Goal: Task Accomplishment & Management: Manage account settings

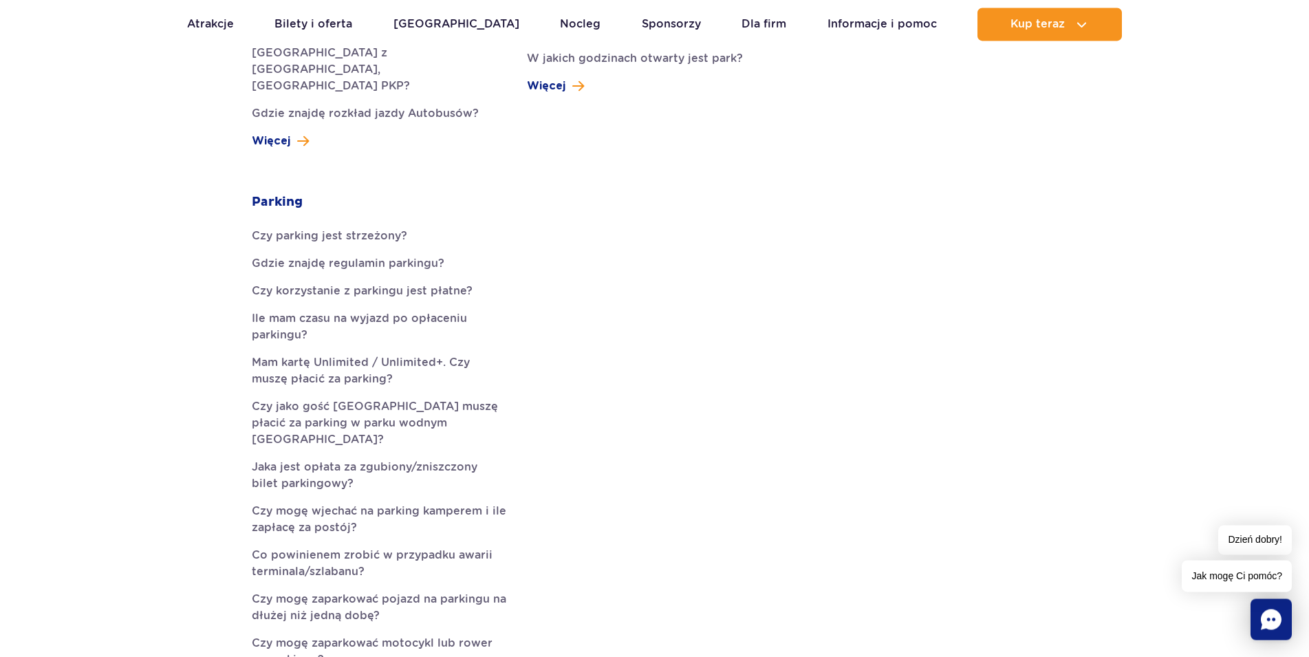
scroll to position [702, 0]
click at [418, 352] on link "Mam kartę Unlimited / Unlimited+. Czy muszę płacić za parking?" at bounding box center [379, 368] width 255 height 33
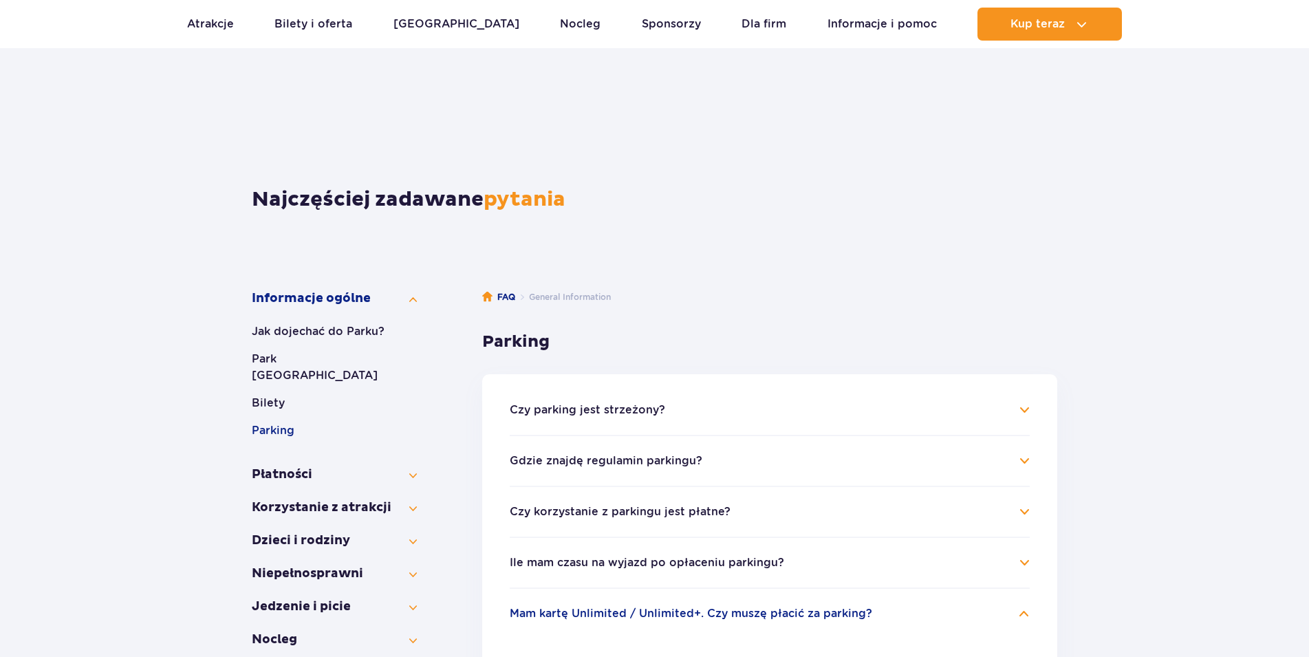
scroll to position [512, 0]
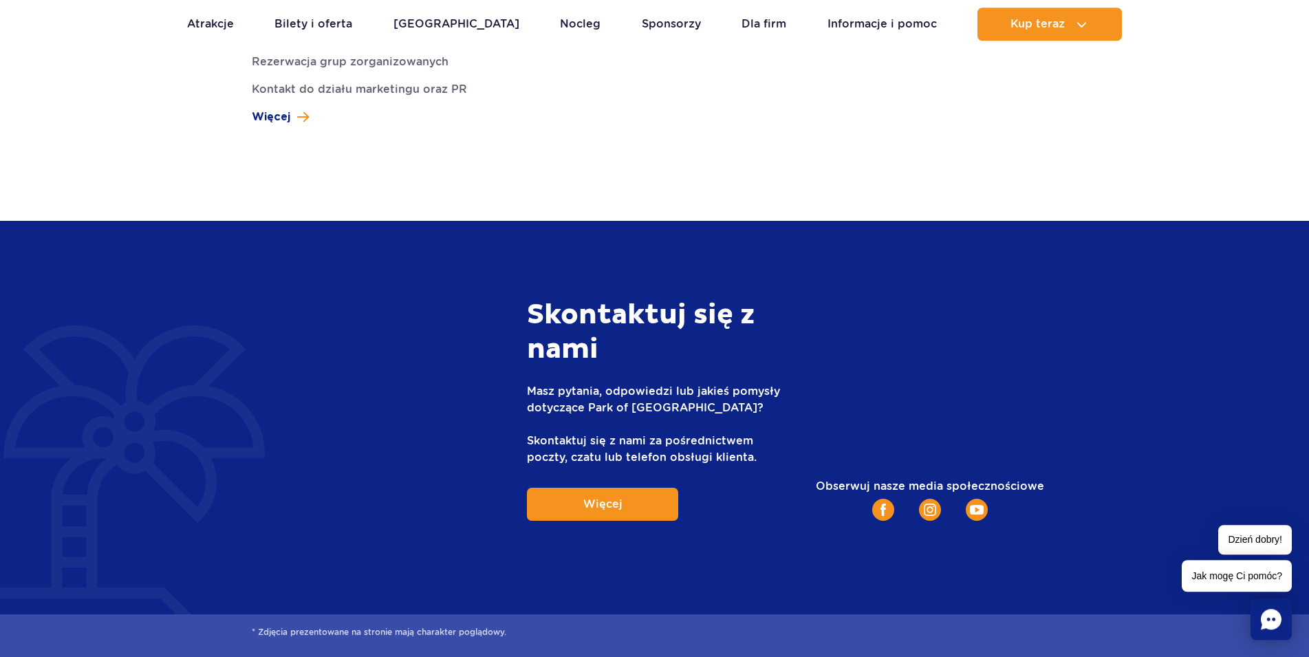
scroll to position [4328, 0]
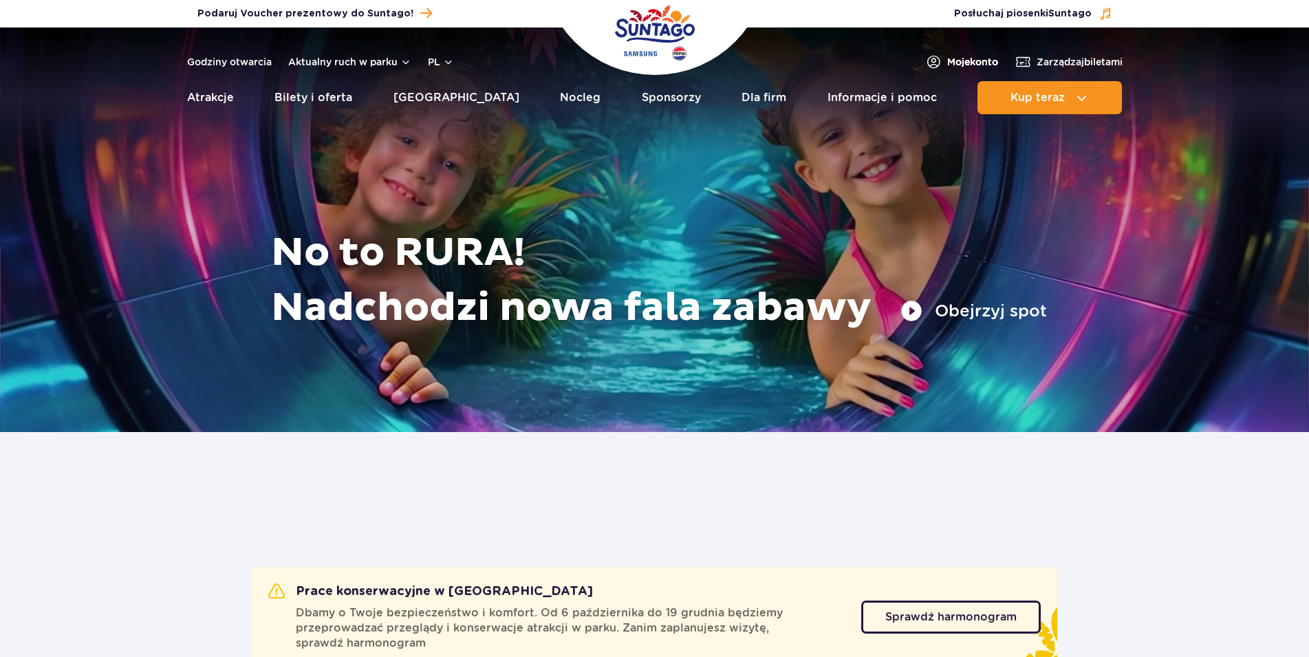
click at [964, 67] on span "Moje konto" at bounding box center [972, 62] width 51 height 14
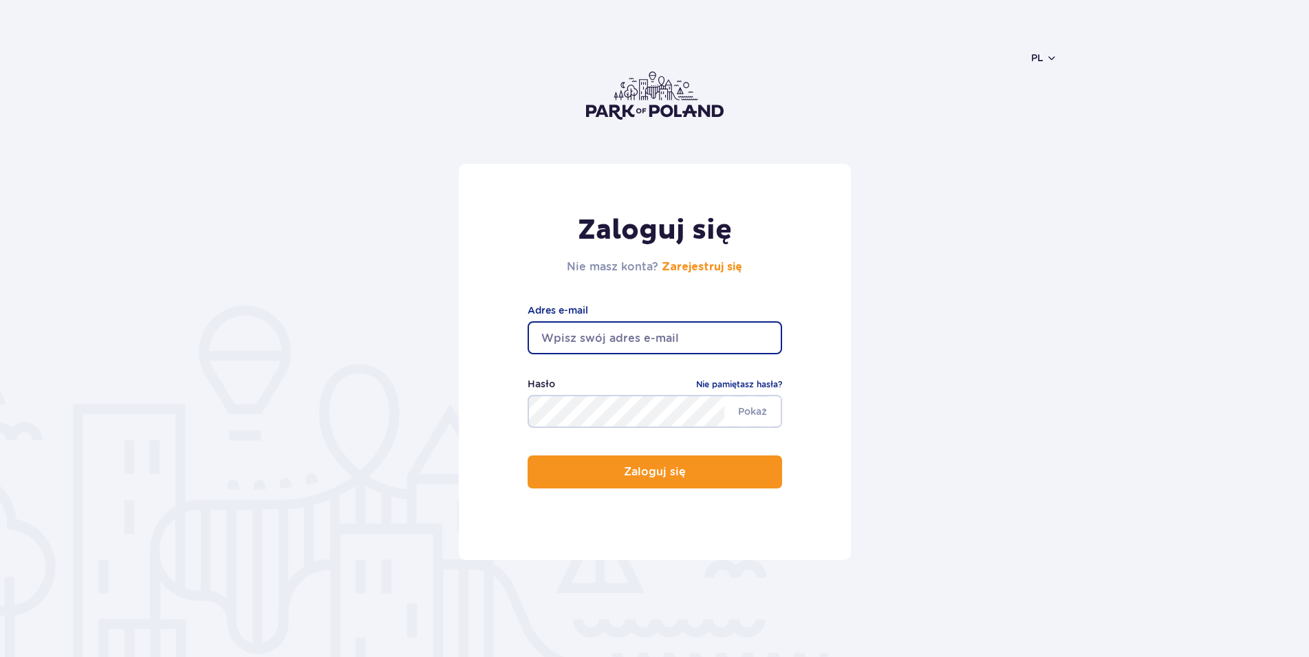
click at [654, 332] on input "email" at bounding box center [655, 337] width 255 height 33
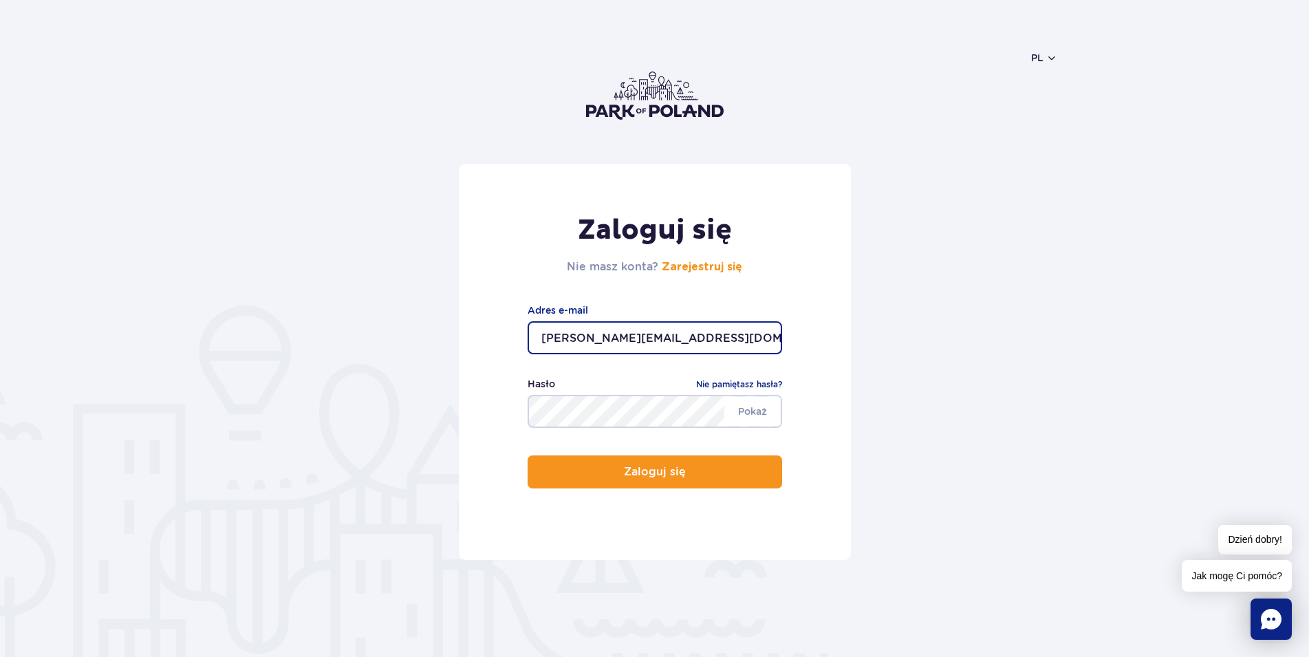
type input "[PERSON_NAME][EMAIL_ADDRESS][DOMAIN_NAME]"
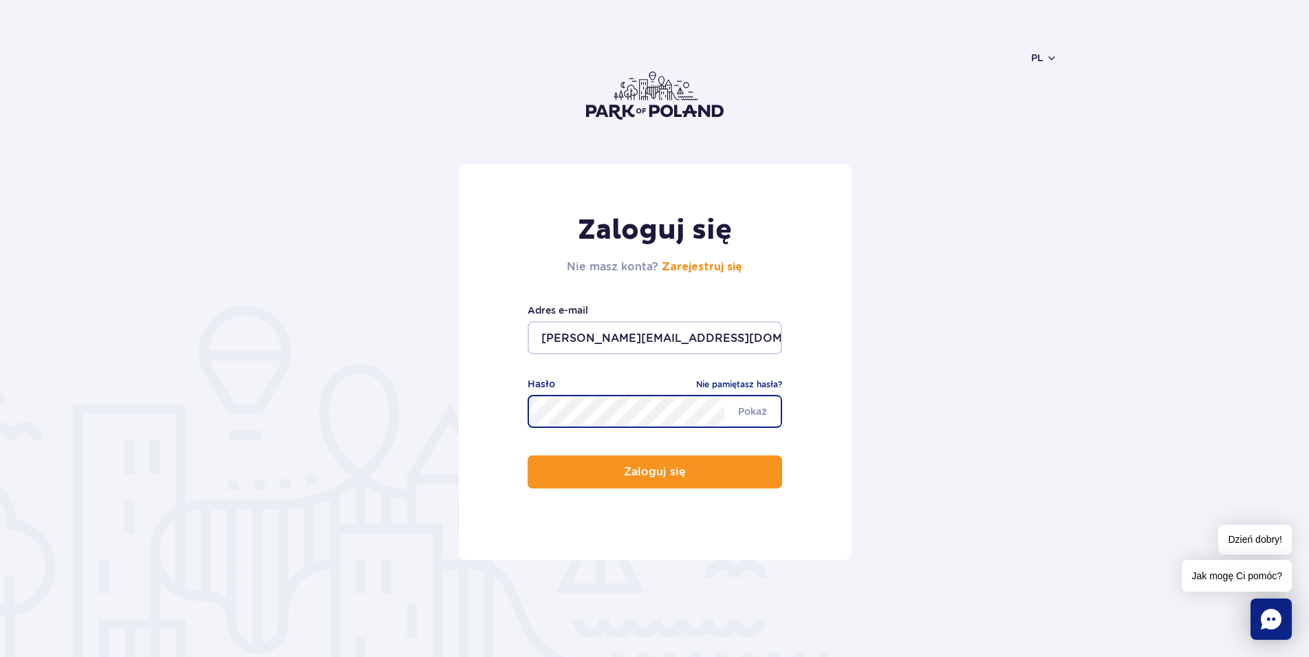
click at [528, 455] on button "Zaloguj się" at bounding box center [655, 471] width 255 height 33
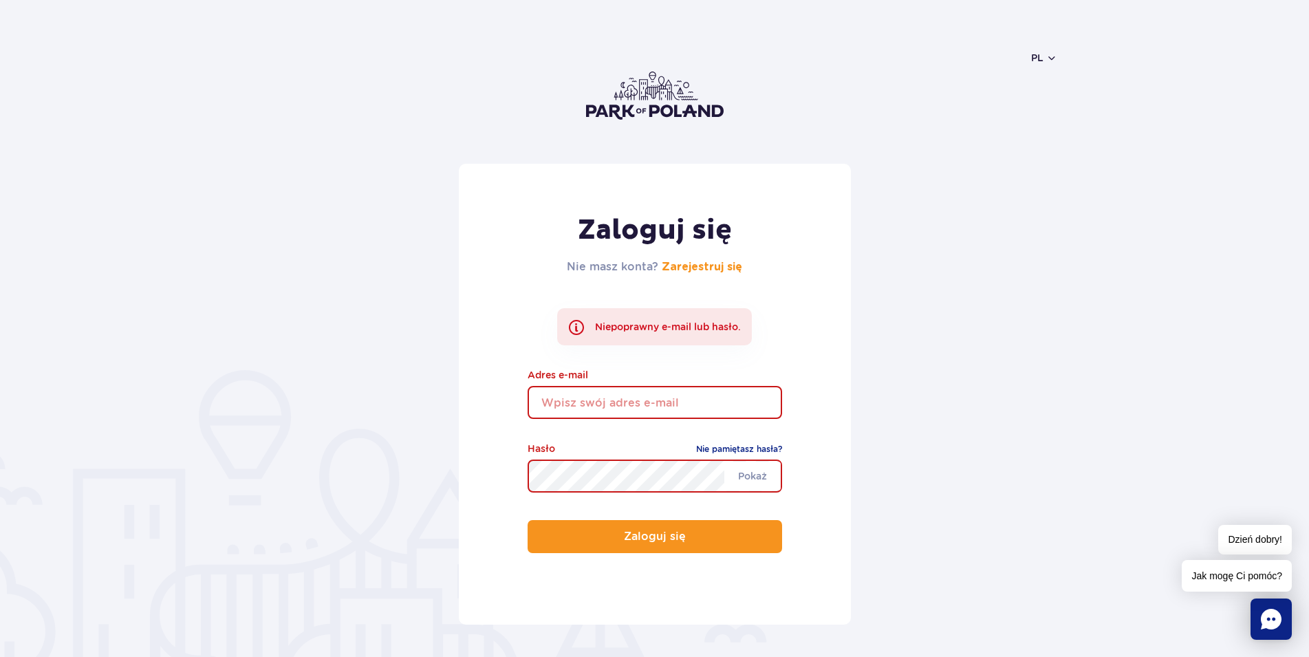
click at [654, 408] on input "email" at bounding box center [655, 402] width 255 height 33
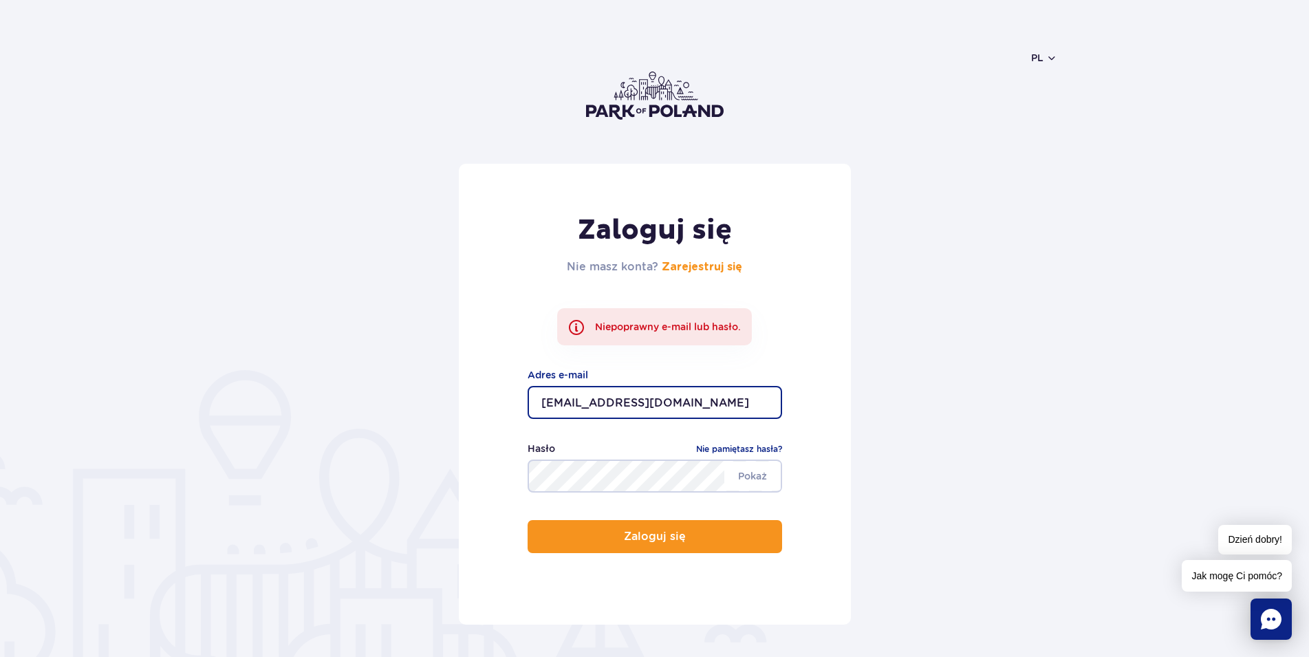
click at [552, 400] on input "m.ielawski@txd.com.pl" at bounding box center [655, 402] width 255 height 33
type input "m.bielawski@txd.com.pl"
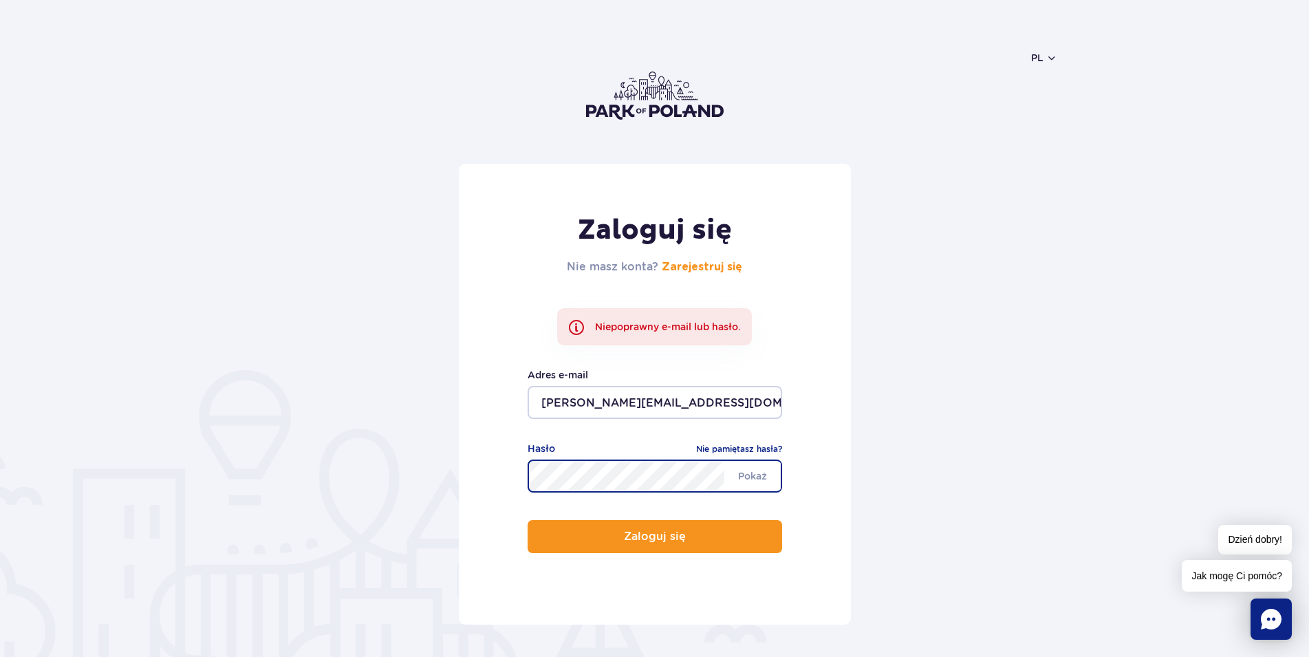
click at [528, 520] on button "Zaloguj się" at bounding box center [655, 536] width 255 height 33
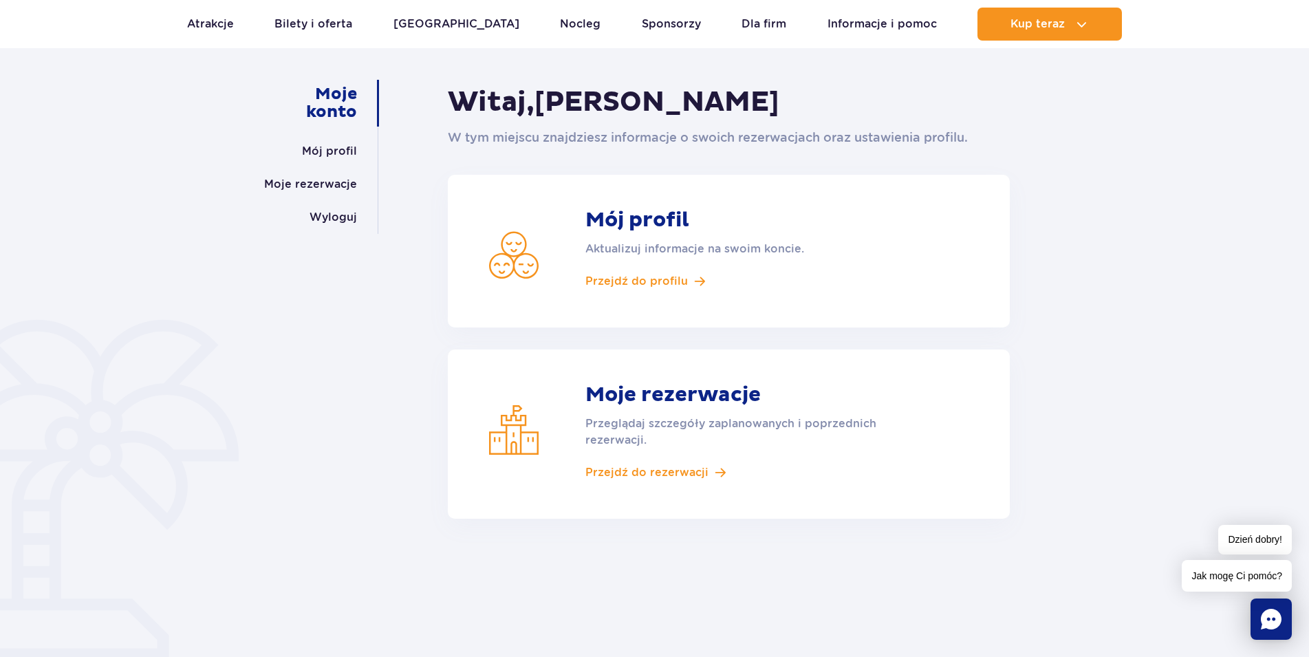
scroll to position [234, 0]
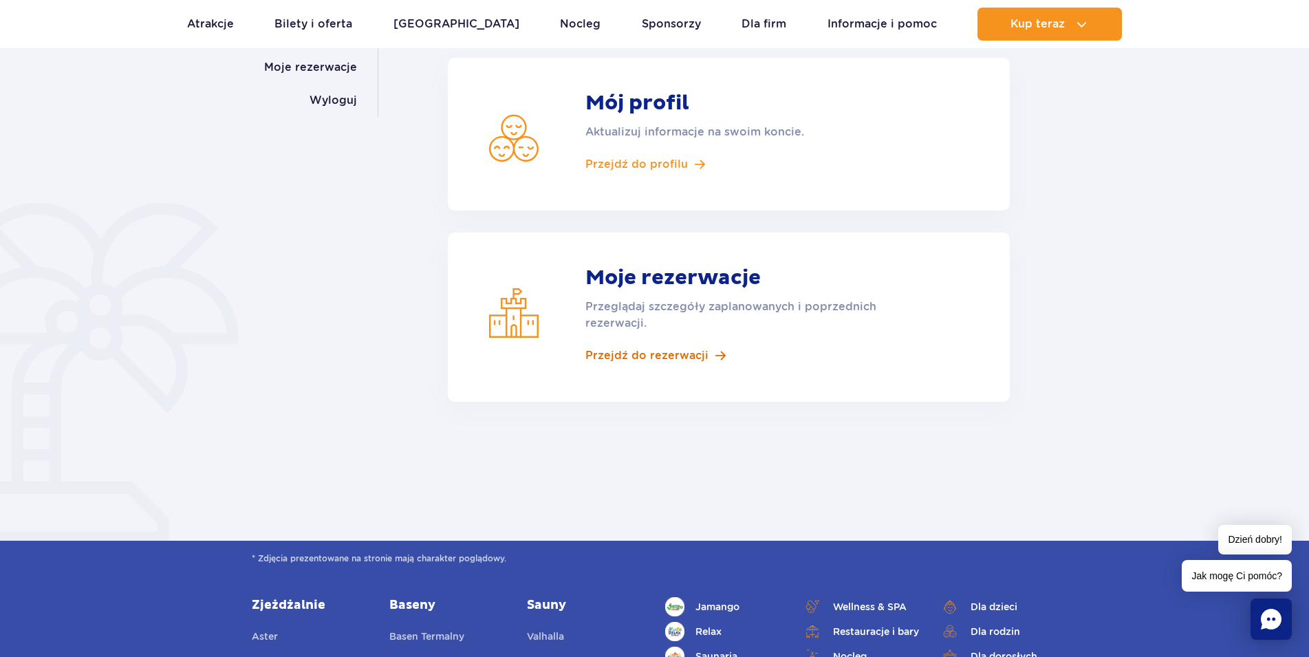
click at [664, 351] on span "Przejdź do rezerwacji" at bounding box center [647, 355] width 123 height 15
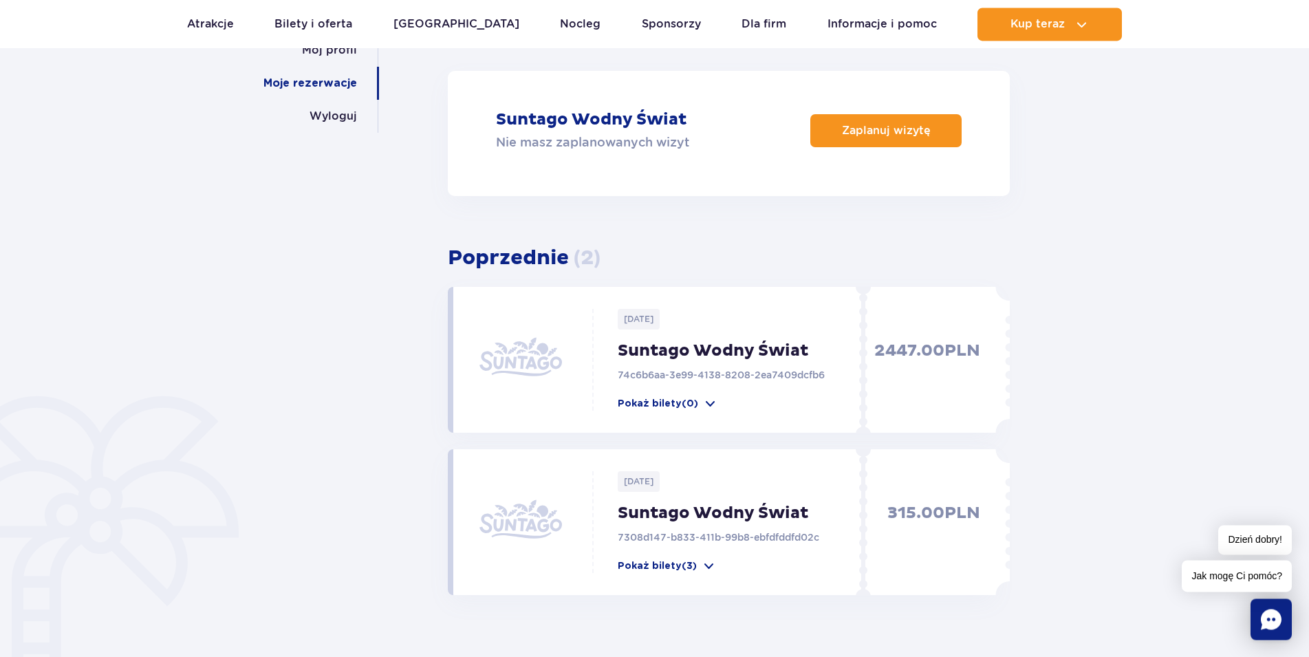
scroll to position [234, 0]
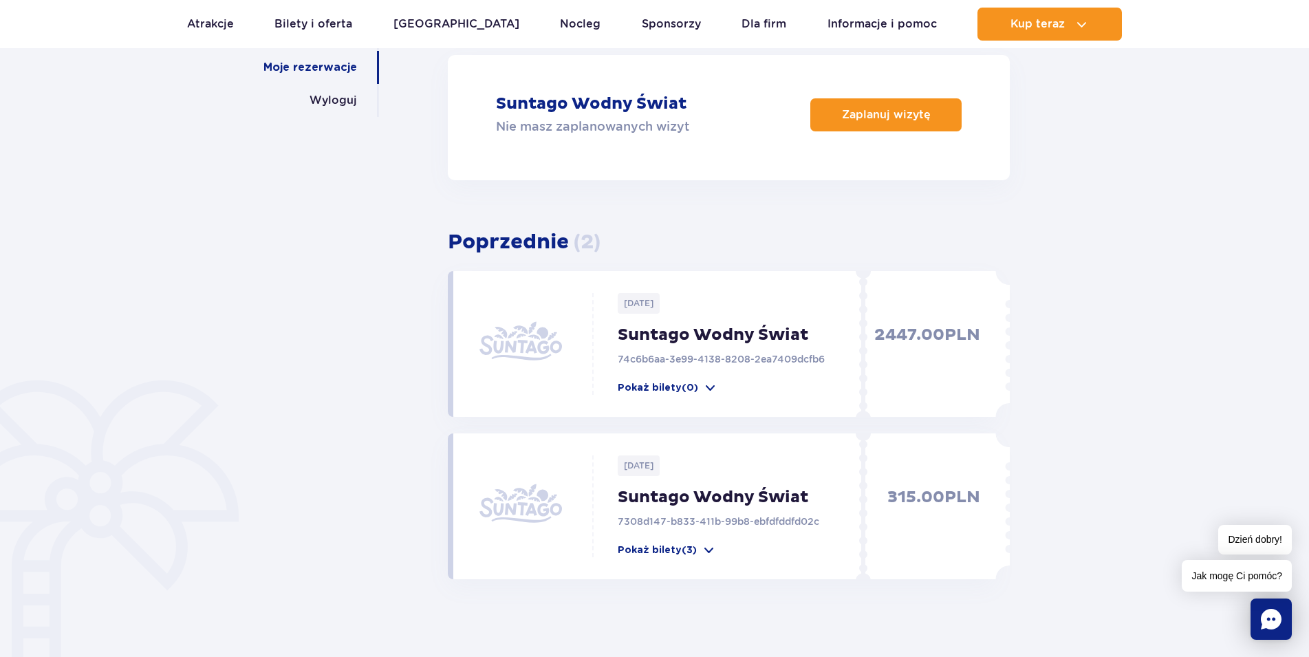
click at [698, 347] on div "[DATE] Suntago Wodny Świat 74c6b6aa-3e99-4138-8208-2ea7409dcfb6 Pokaż bilety (0)" at bounding box center [732, 344] width 277 height 102
click at [685, 332] on p "Suntago Wodny Świat" at bounding box center [744, 335] width 253 height 21
click at [645, 388] on p "Pokaż bilety (0)" at bounding box center [658, 388] width 81 height 14
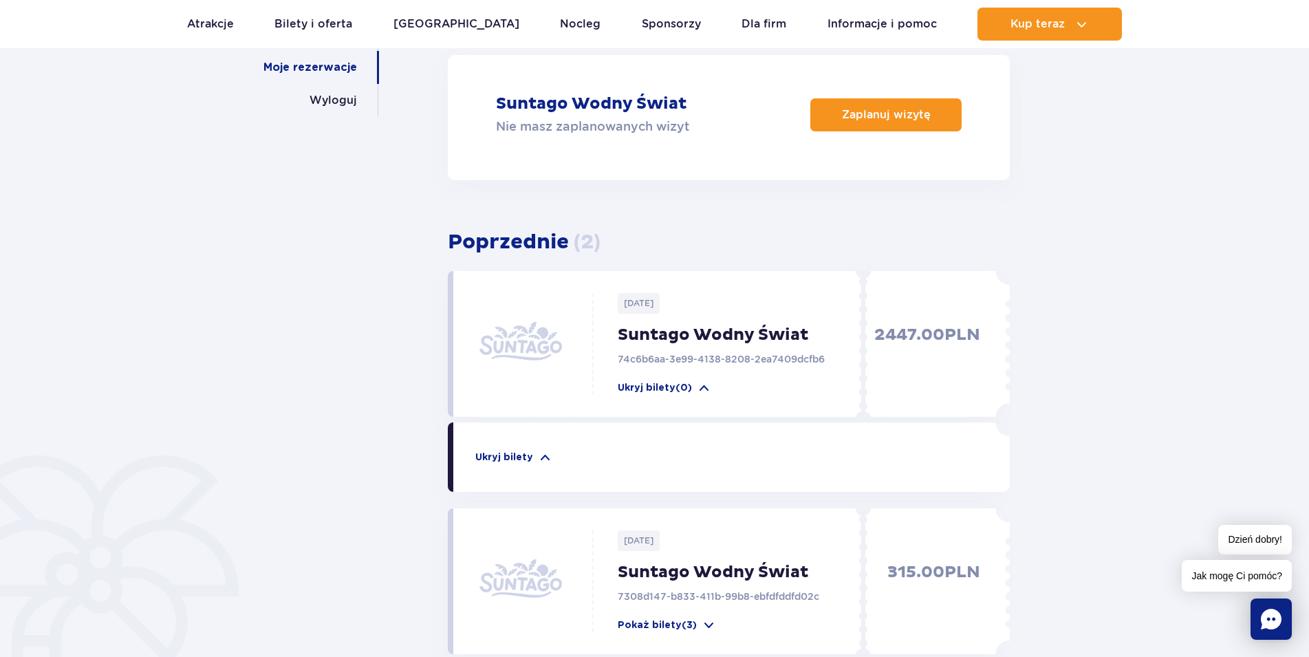
click at [534, 349] on img at bounding box center [521, 345] width 83 height 83
click at [510, 455] on p "Ukryj bilety" at bounding box center [504, 458] width 58 height 14
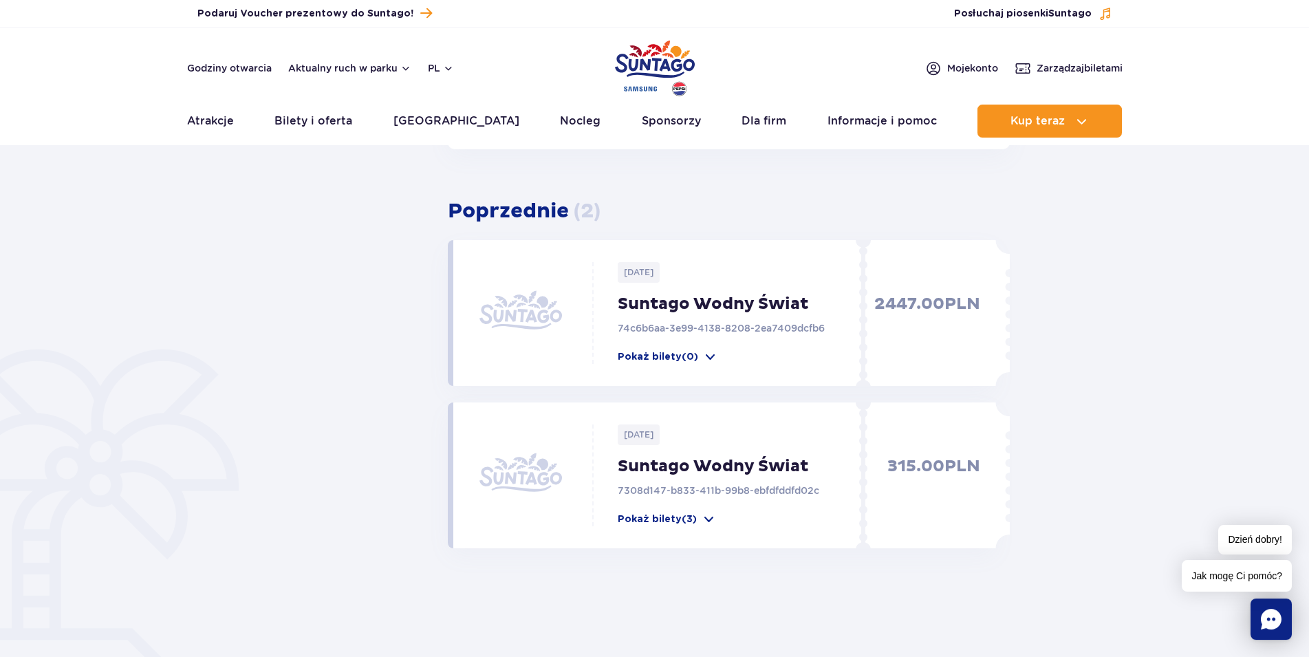
scroll to position [0, 0]
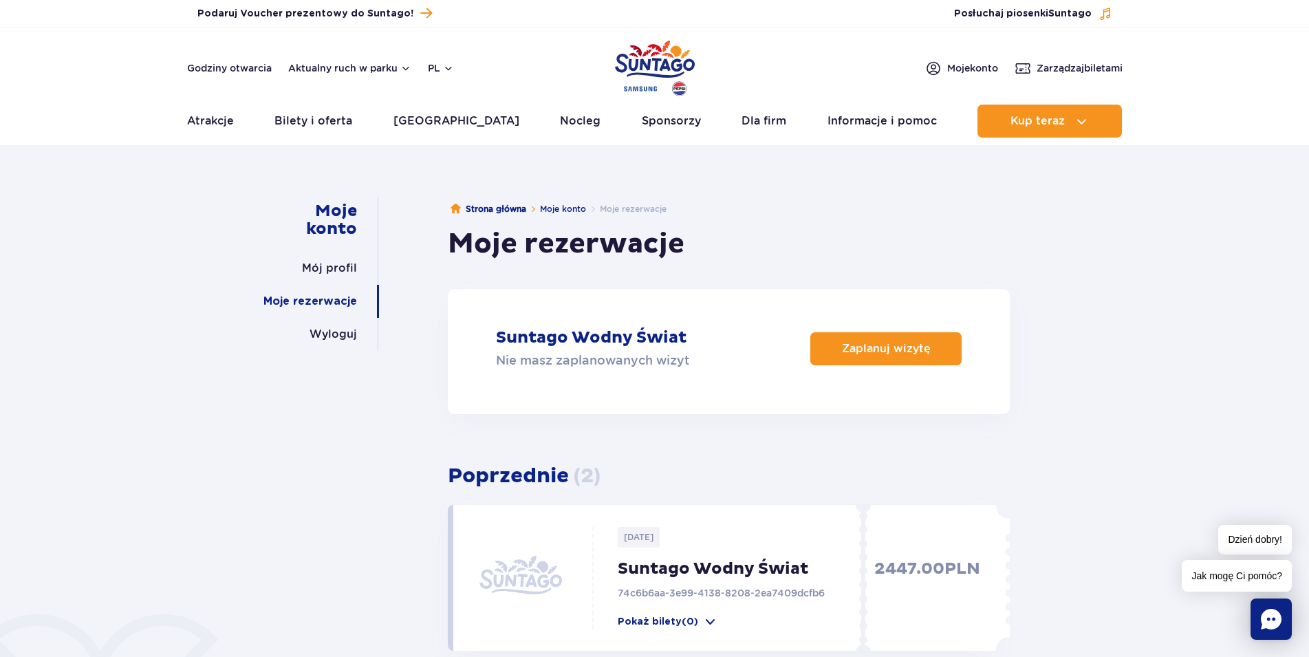
click at [898, 583] on p "2447.00 PLN" at bounding box center [925, 594] width 109 height 70
click at [906, 566] on p "2447.00 PLN" at bounding box center [925, 594] width 109 height 70
click at [760, 594] on p "74c6b6aa-3e99-4138-8208-2ea7409dcfb6" at bounding box center [744, 593] width 253 height 14
click at [578, 568] on div at bounding box center [536, 579] width 113 height 83
click at [345, 272] on link "Mój profil" at bounding box center [329, 268] width 55 height 33
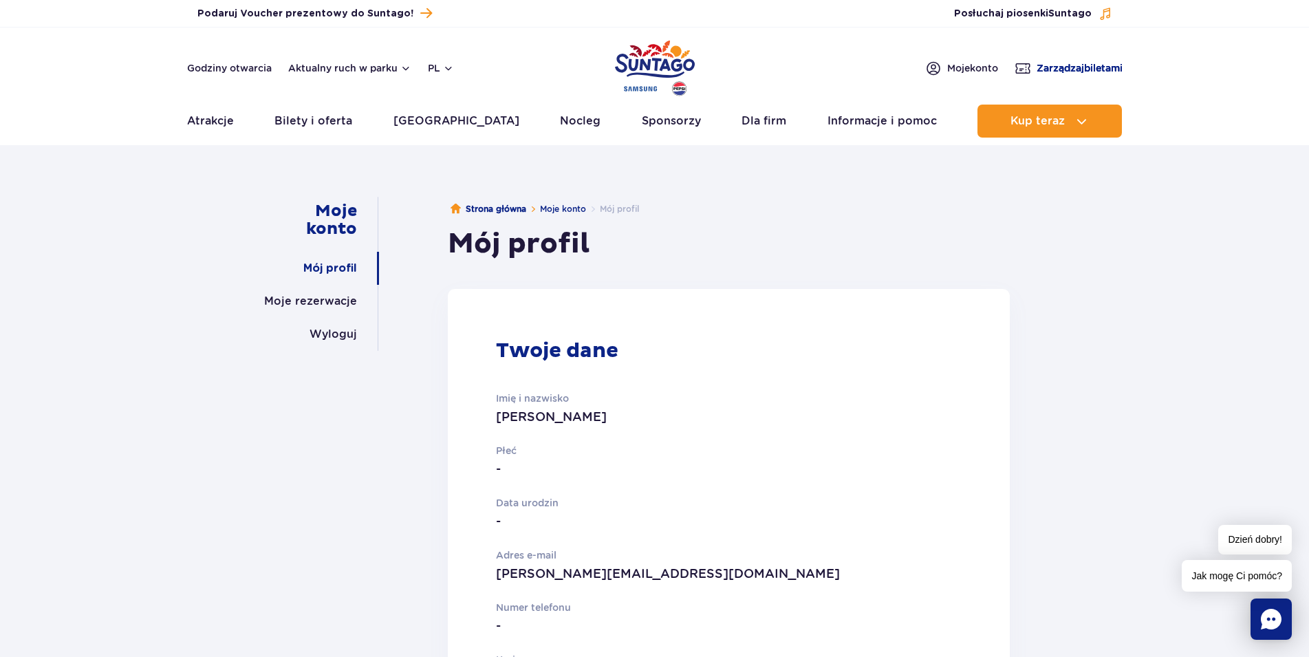
click at [1086, 64] on span "Zarządzaj biletami" at bounding box center [1080, 68] width 86 height 14
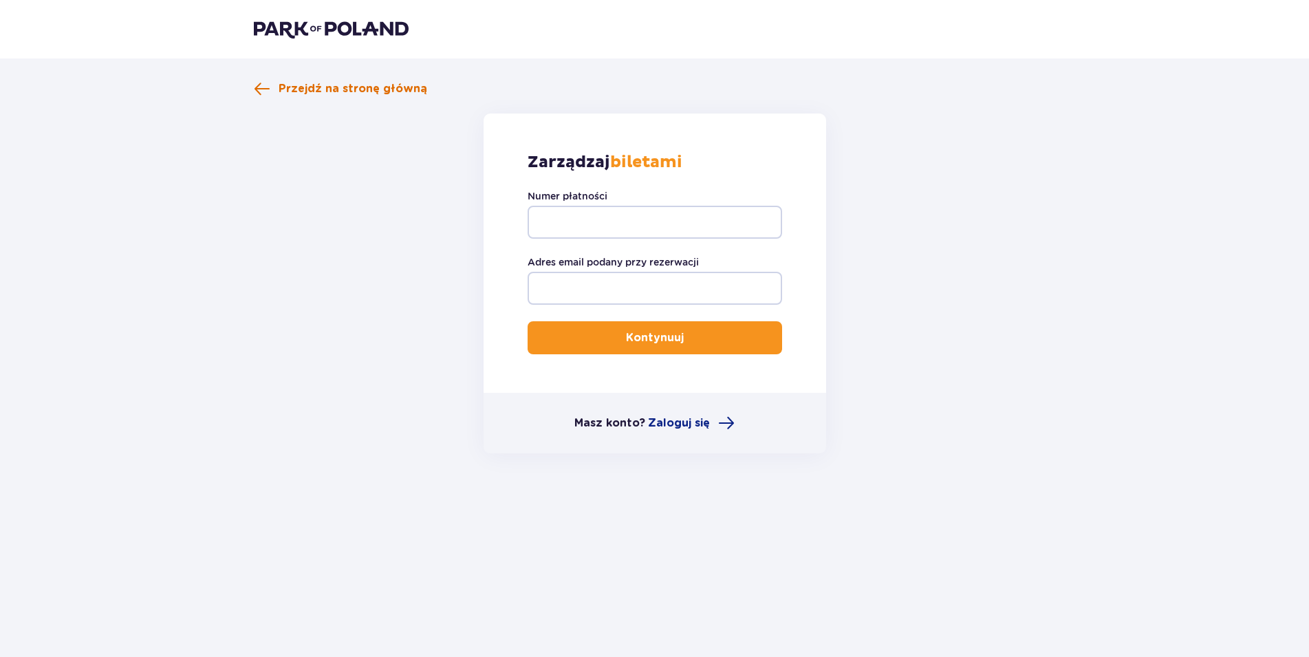
click at [324, 94] on span "Przejdź na stronę główną" at bounding box center [353, 88] width 149 height 15
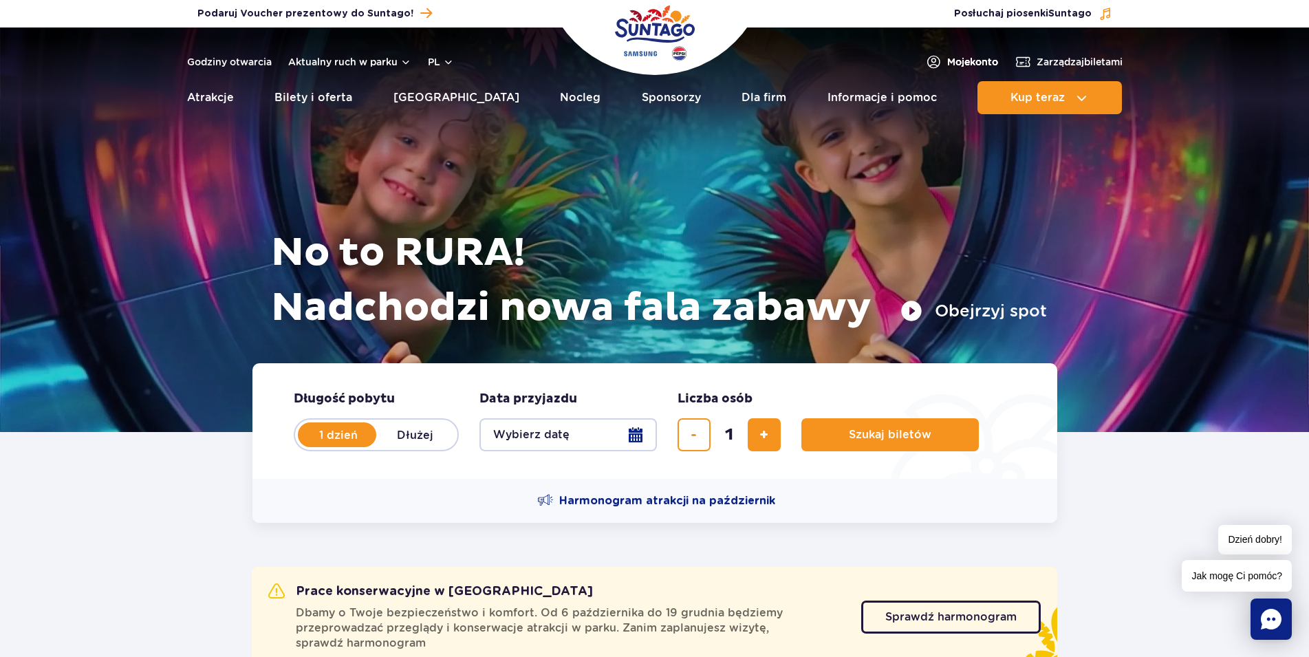
click at [987, 63] on span "Moje konto" at bounding box center [972, 62] width 51 height 14
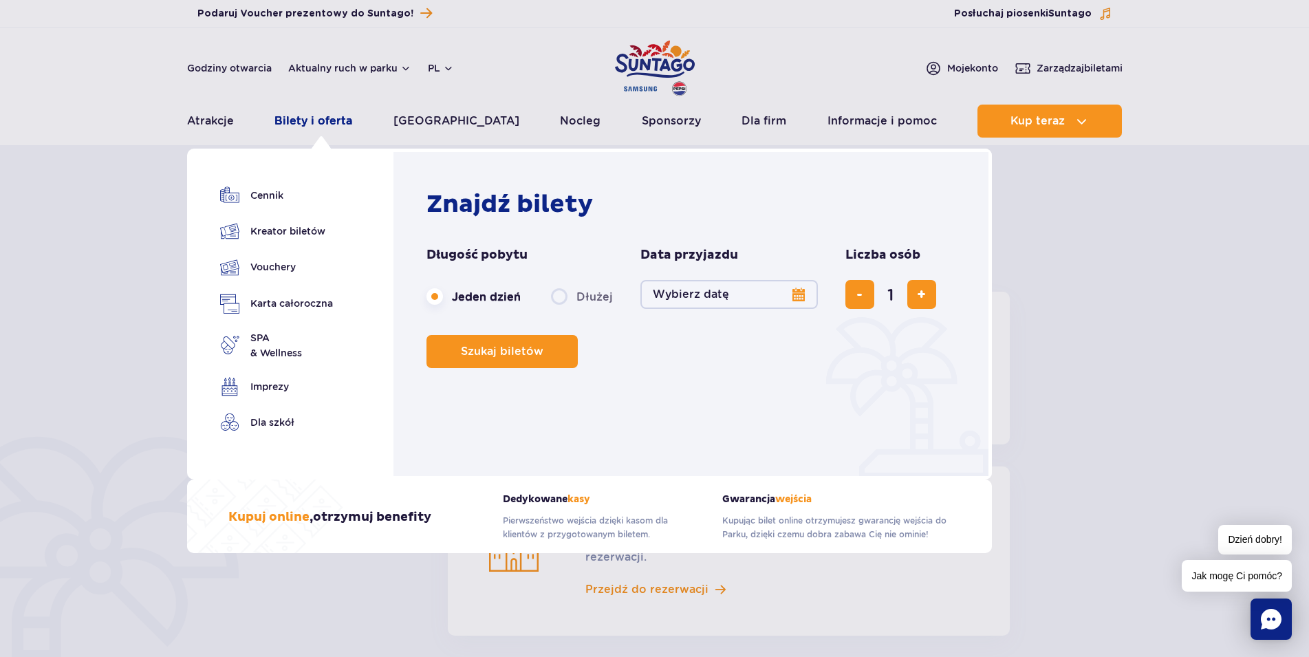
click at [306, 121] on link "Bilety i oferta" at bounding box center [314, 121] width 78 height 33
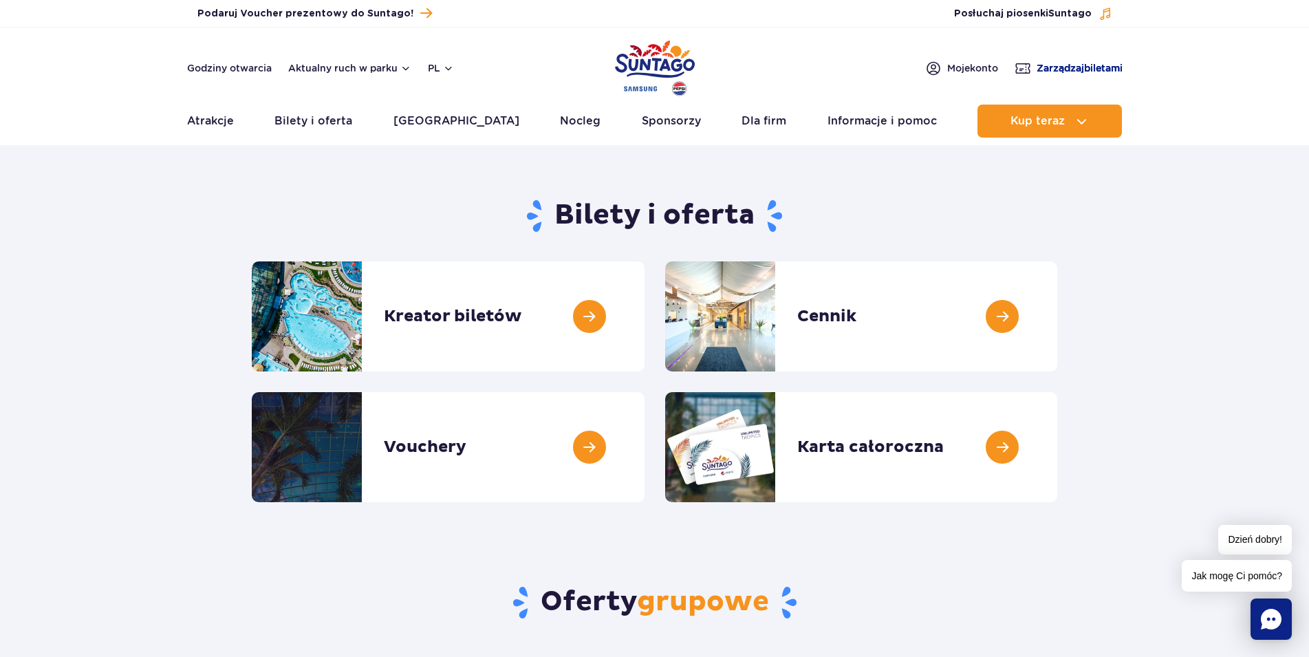
click at [1069, 67] on span "Zarządzaj biletami" at bounding box center [1080, 68] width 86 height 14
click at [1058, 447] on link at bounding box center [1058, 447] width 0 height 110
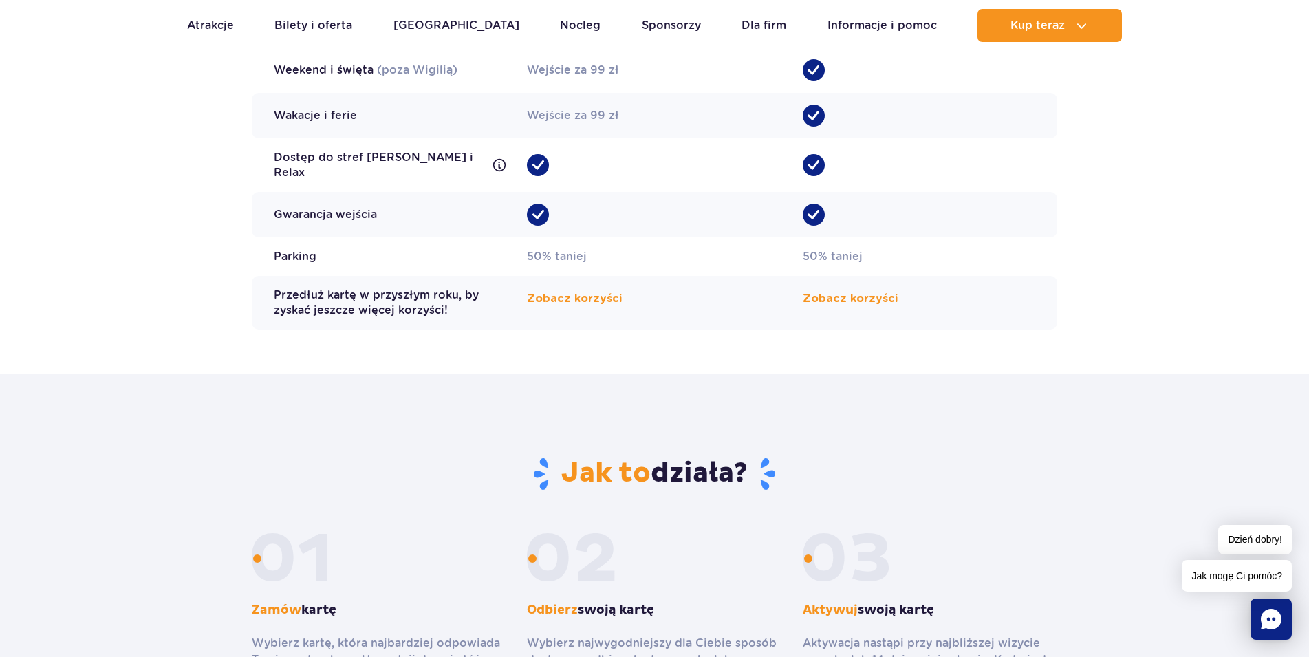
scroll to position [1532, 0]
